Goal: Find specific page/section: Find specific page/section

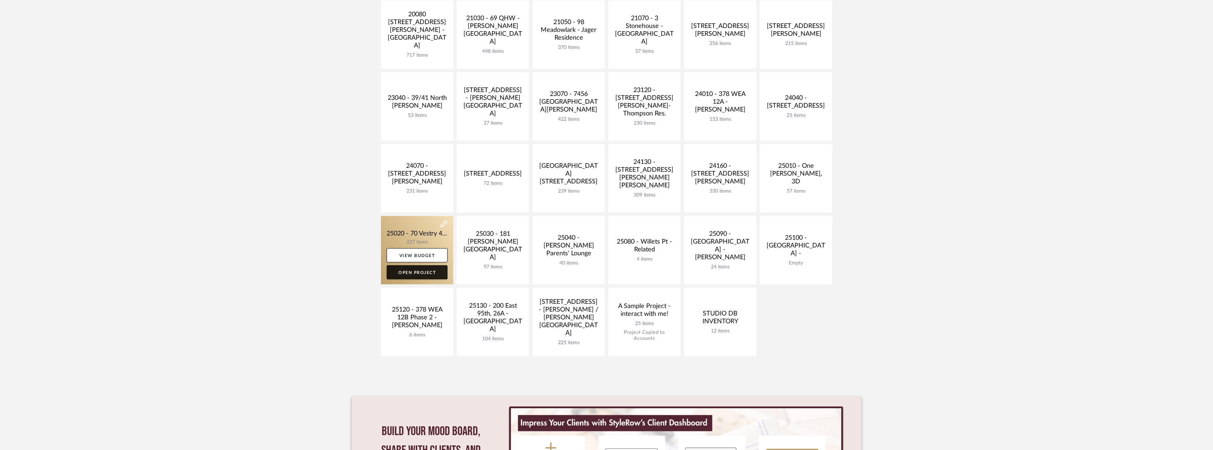
scroll to position [177, 0]
click at [423, 236] on link at bounding box center [417, 249] width 72 height 68
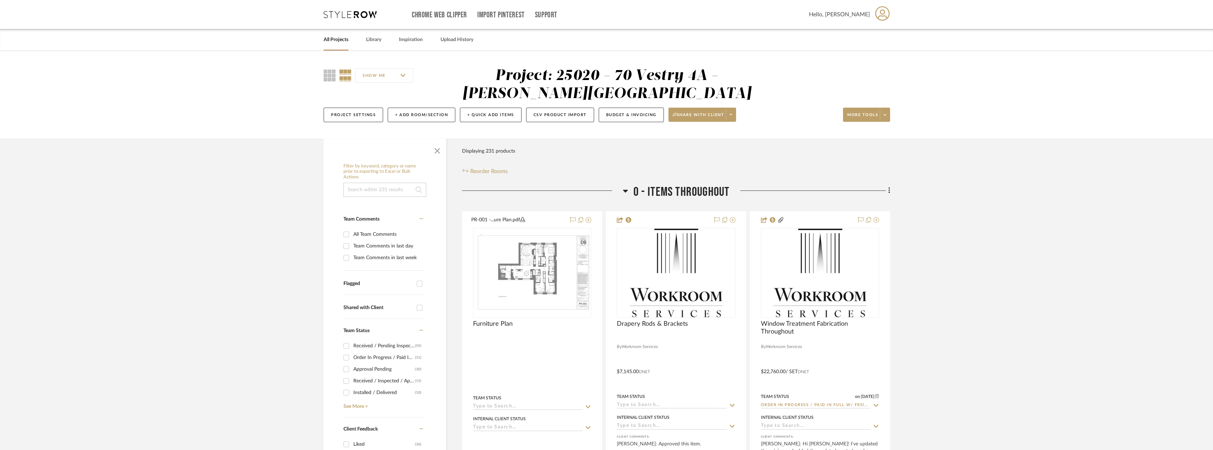
click at [378, 192] on input at bounding box center [384, 190] width 83 height 14
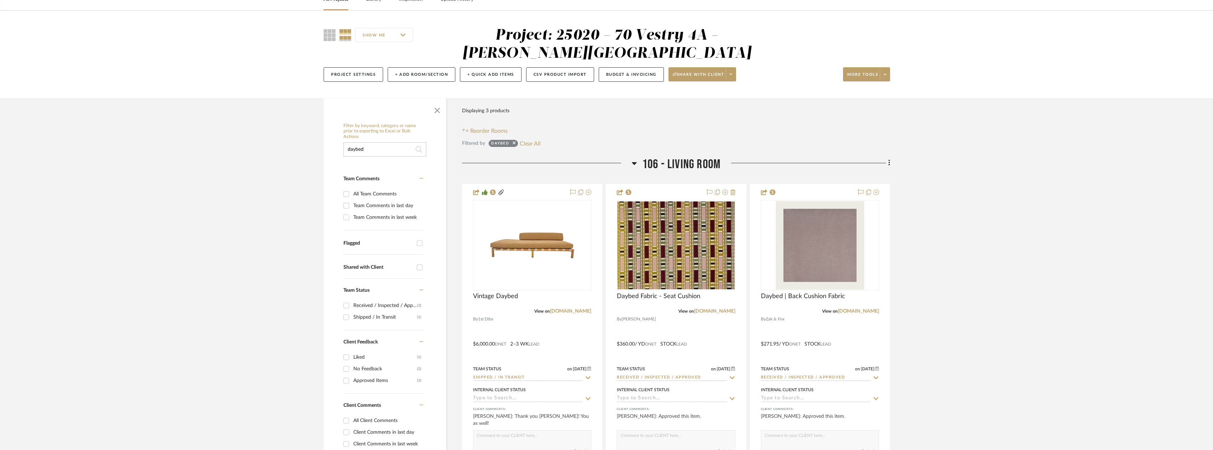
scroll to position [177, 0]
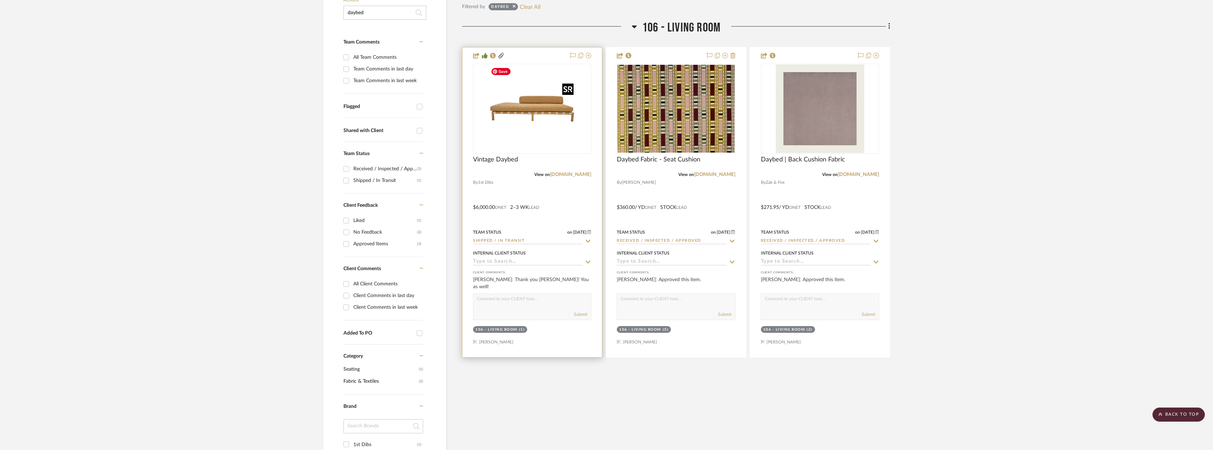
click at [566, 137] on img "0" at bounding box center [532, 108] width 89 height 89
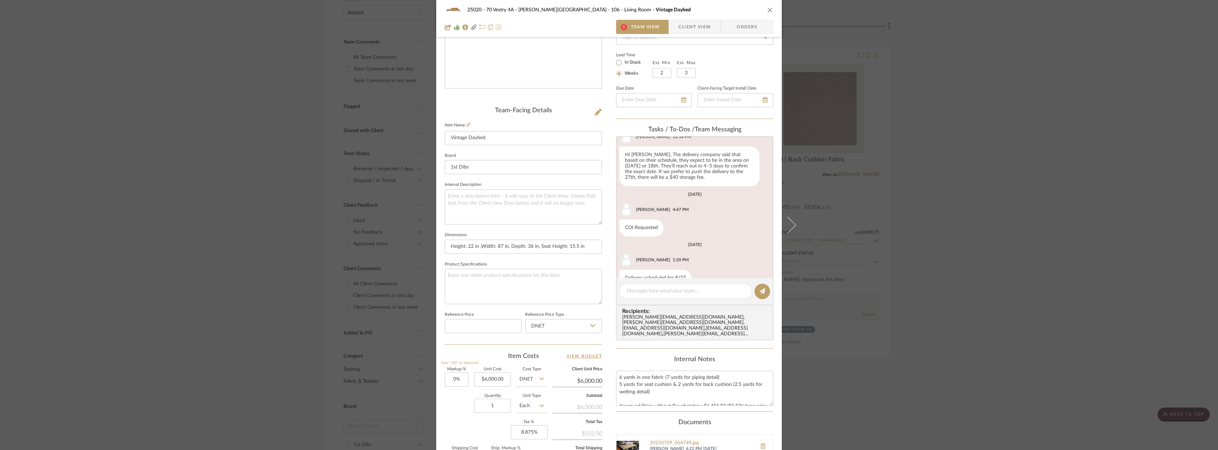
scroll to position [951, 0]
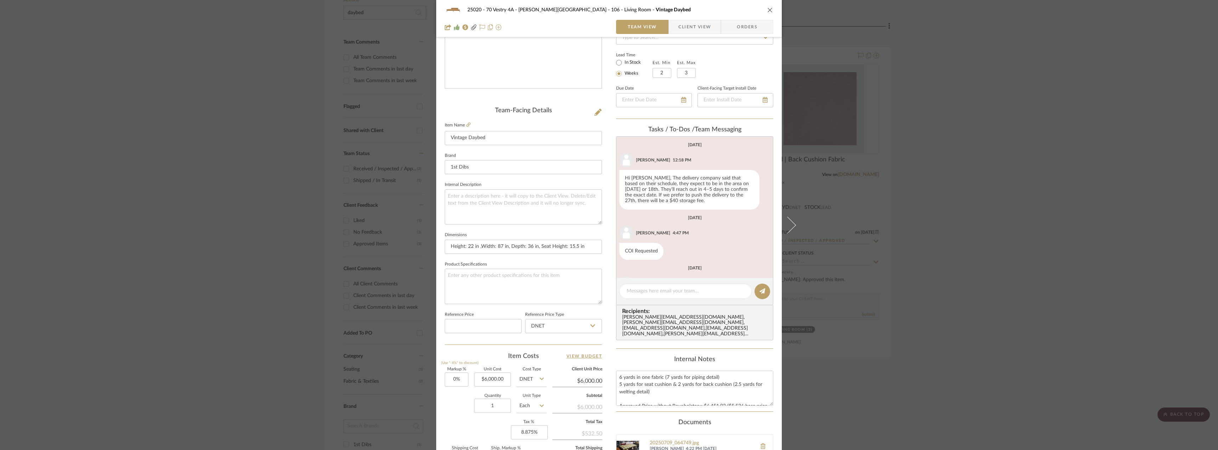
click at [183, 141] on div "25020 - 70 Vestry 4A - [PERSON_NAME] 106 - Living Room Vintage Daybed Team View…" at bounding box center [609, 225] width 1218 height 450
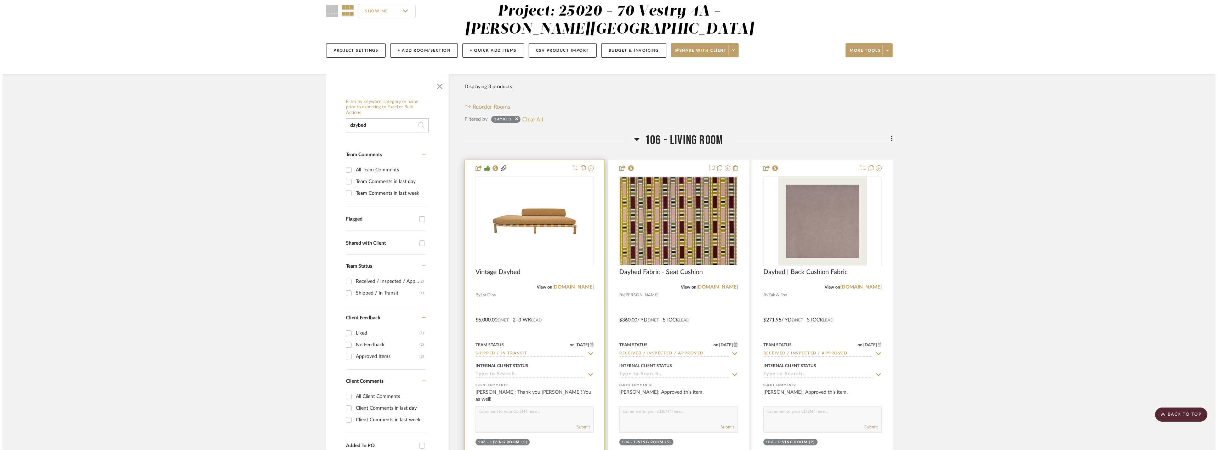
scroll to position [0, 0]
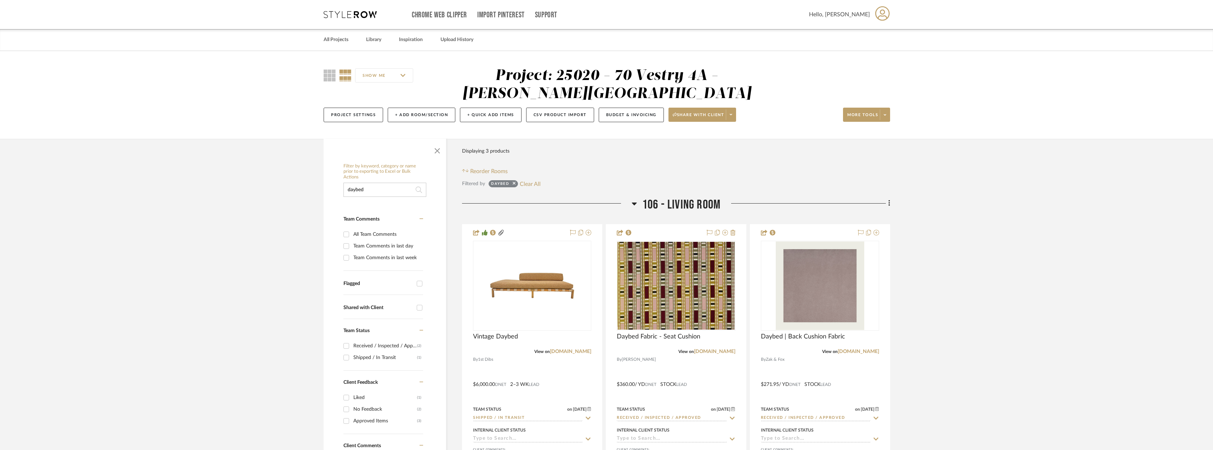
click at [376, 192] on input "daybed" at bounding box center [384, 190] width 83 height 14
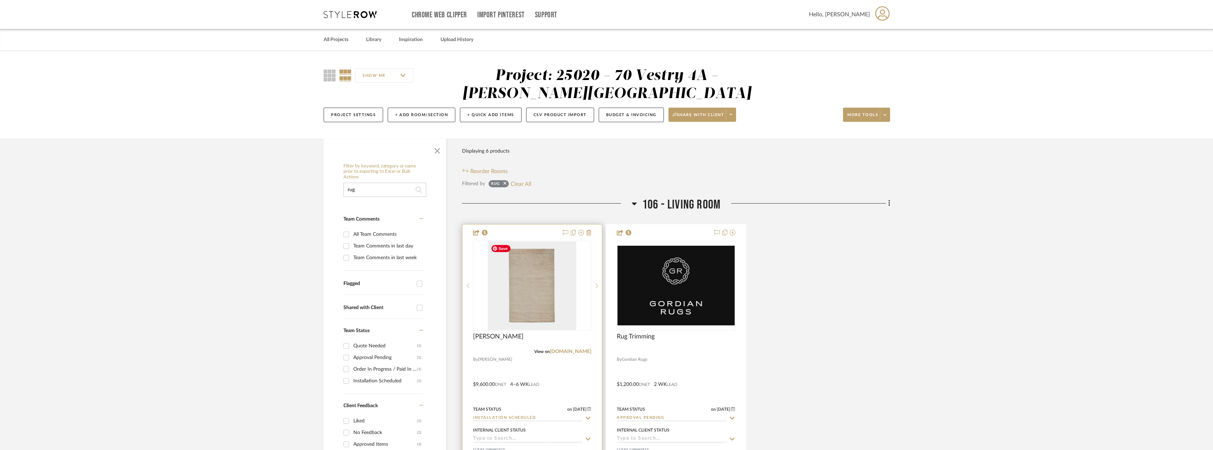
click at [0, 0] on img at bounding box center [0, 0] width 0 height 0
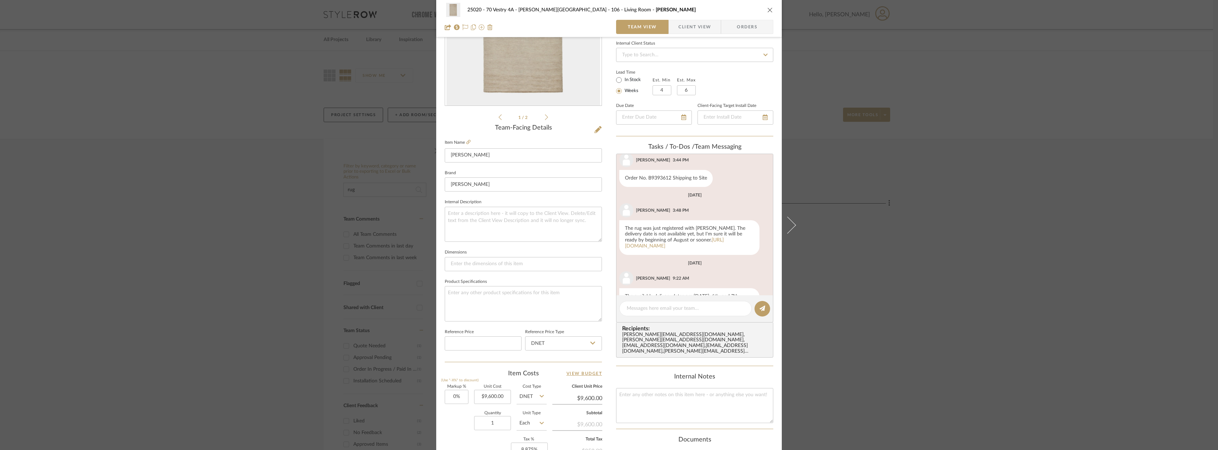
scroll to position [207, 0]
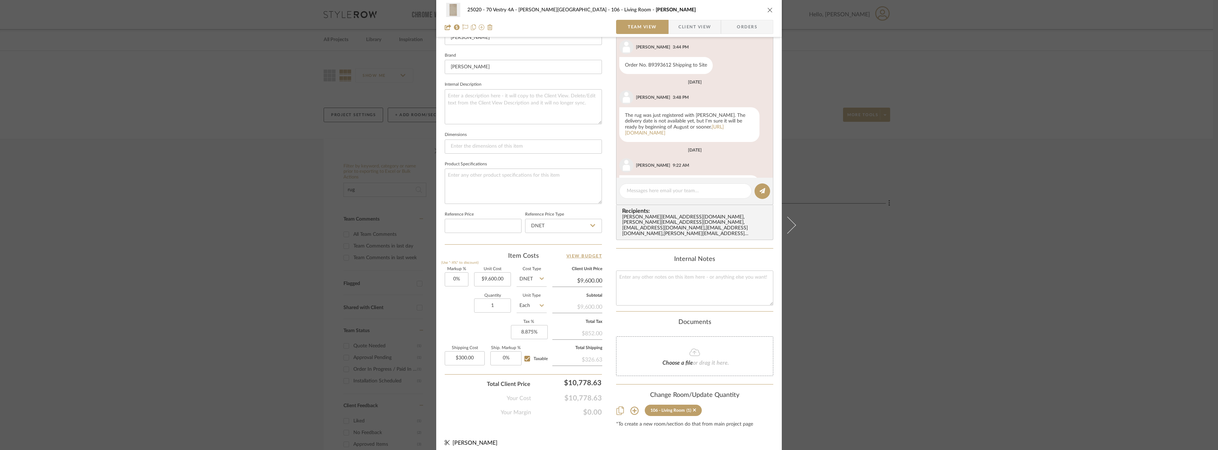
click at [692, 29] on span "Client View" at bounding box center [694, 27] width 33 height 14
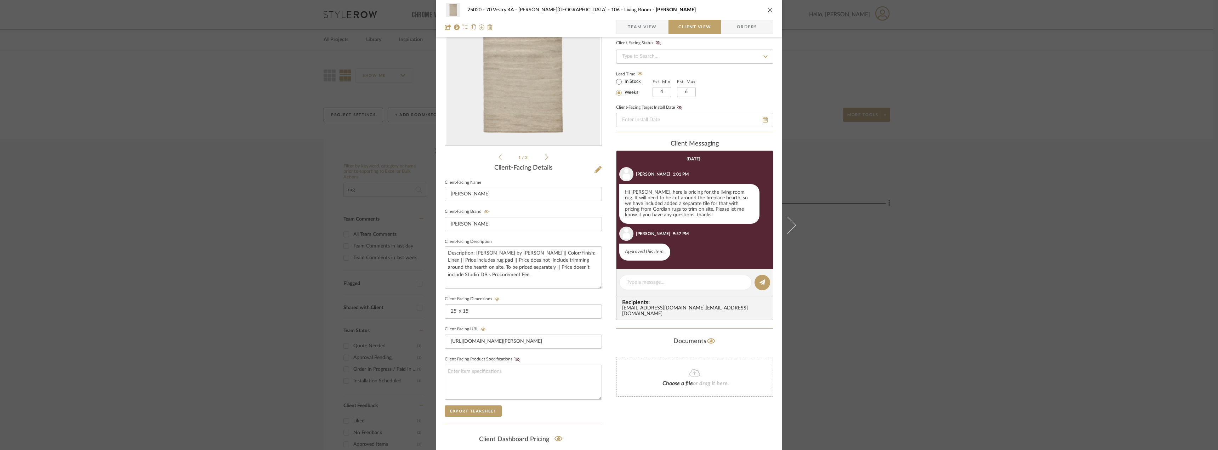
scroll to position [0, 0]
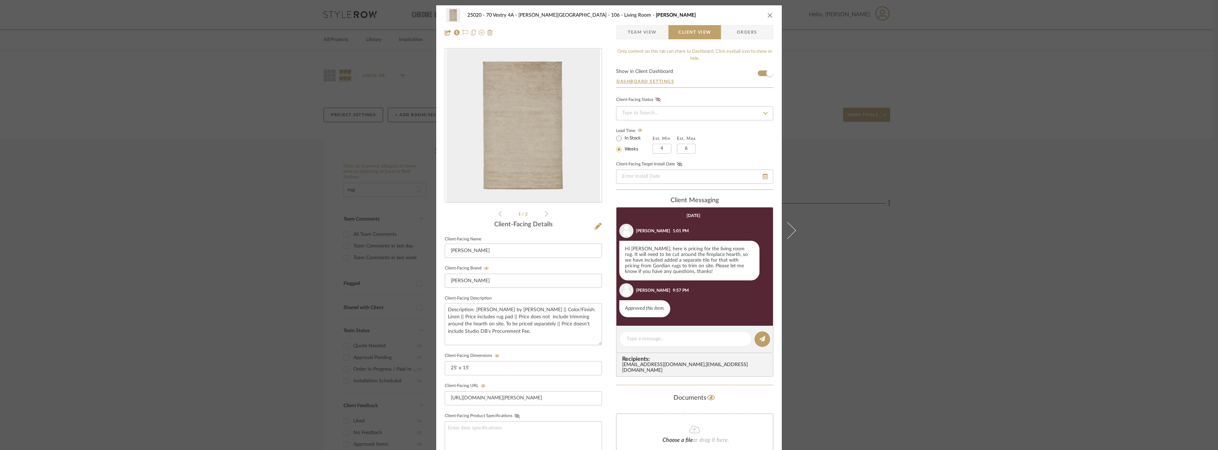
click at [922, 169] on div "25020 - 70 Vestry 4A - [PERSON_NAME] 106 - Living Room [PERSON_NAME] Team View …" at bounding box center [609, 225] width 1218 height 450
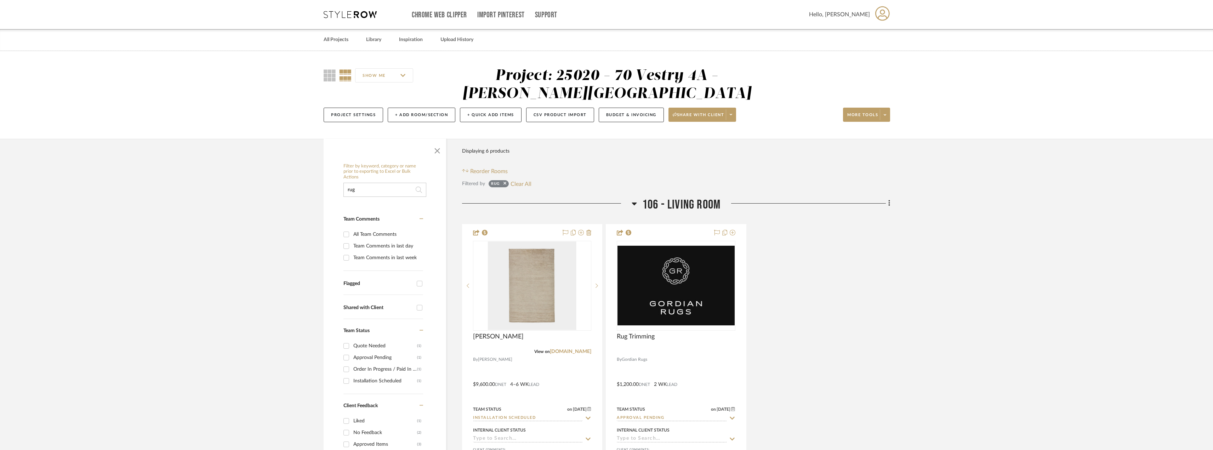
click at [404, 189] on input "rug" at bounding box center [384, 190] width 83 height 14
type input "daybed"
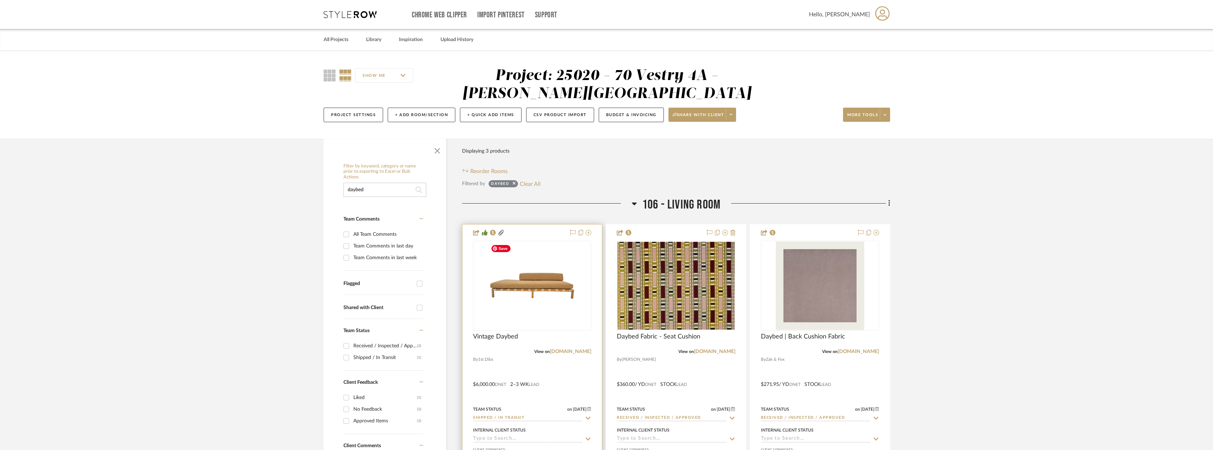
click at [0, 0] on img at bounding box center [0, 0] width 0 height 0
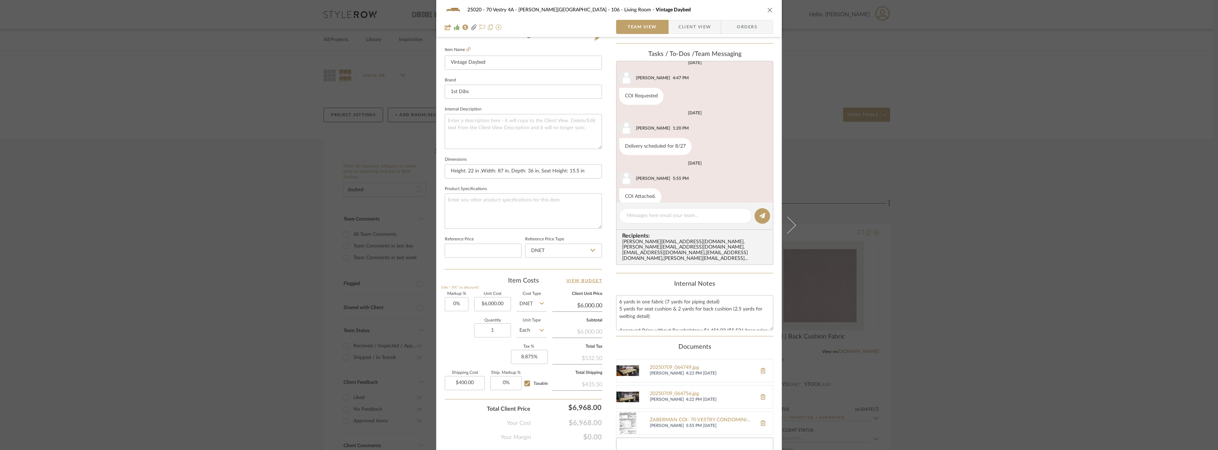
scroll to position [236, 0]
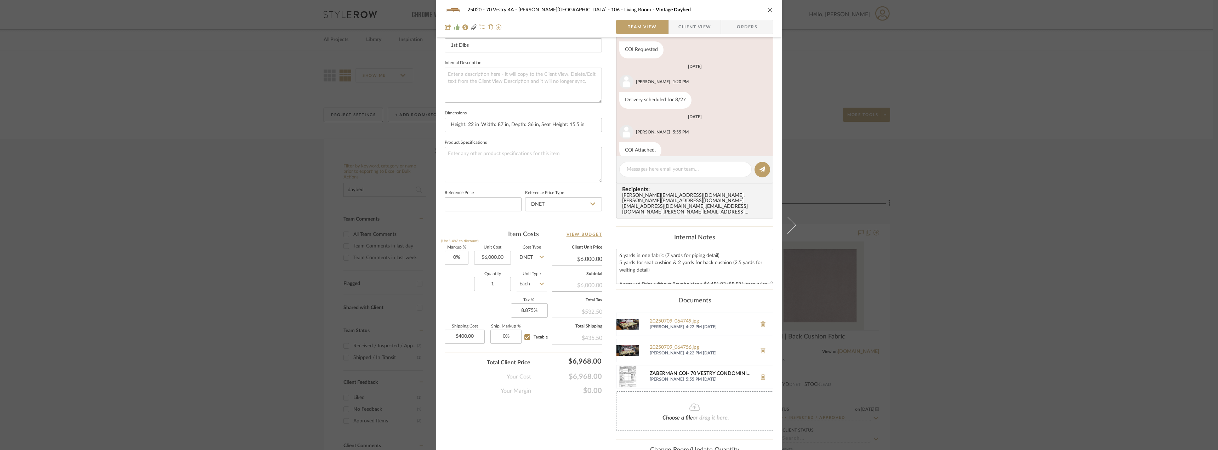
click at [729, 371] on div "ZABERMAN COI- 70 VESTRY CONDOMINIUM.pdf" at bounding box center [701, 374] width 103 height 6
